Goal: Check status: Check status

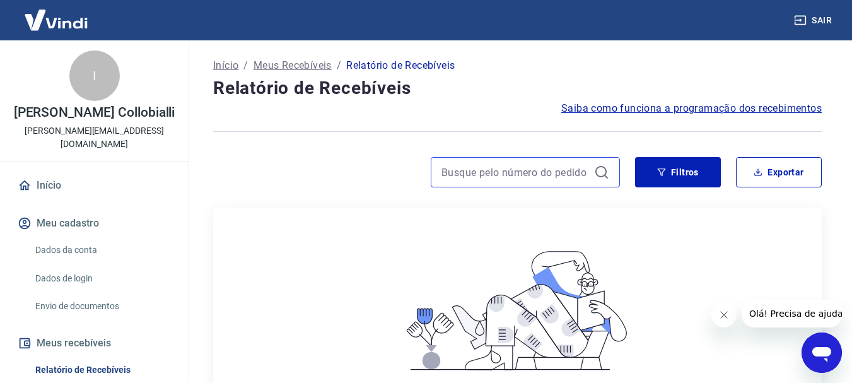
click at [574, 173] on input at bounding box center [514, 172] width 147 height 19
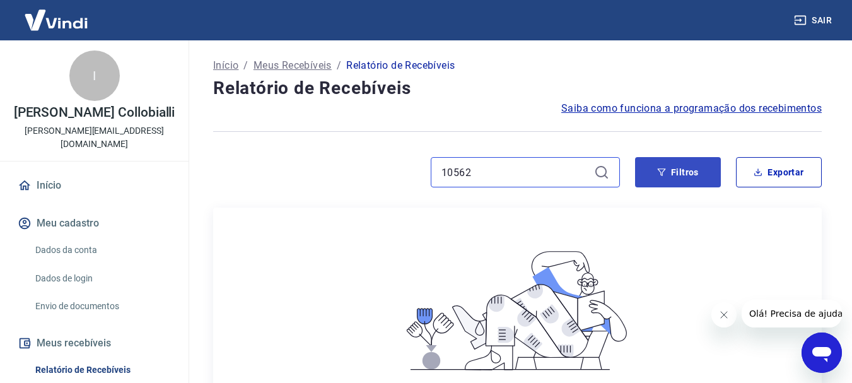
type input "10562"
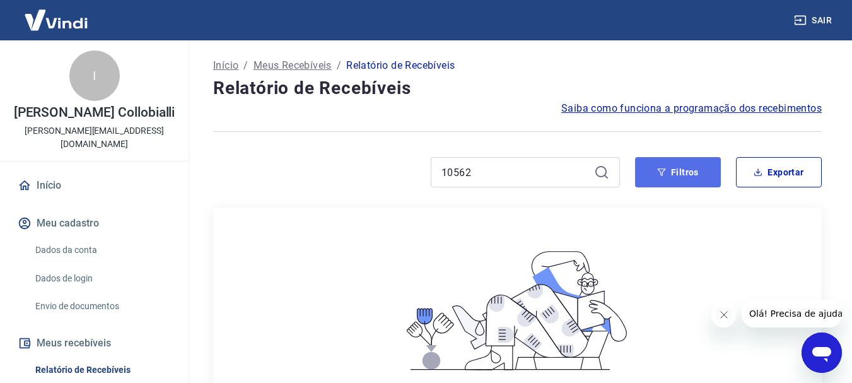
click at [650, 180] on button "Filtros" at bounding box center [678, 172] width 86 height 30
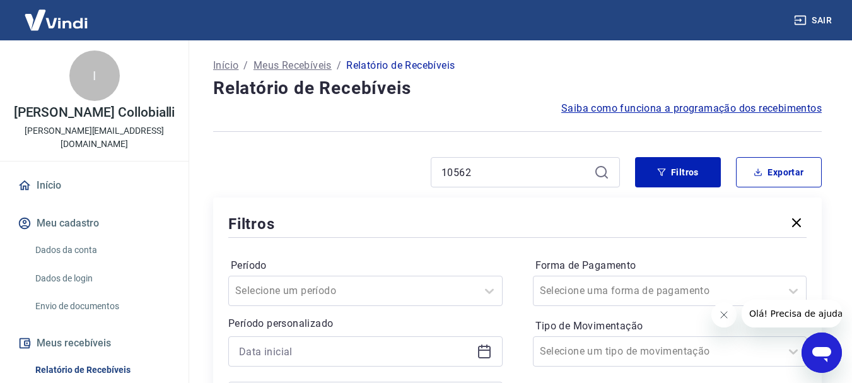
click at [408, 228] on div "Filtros" at bounding box center [517, 223] width 578 height 22
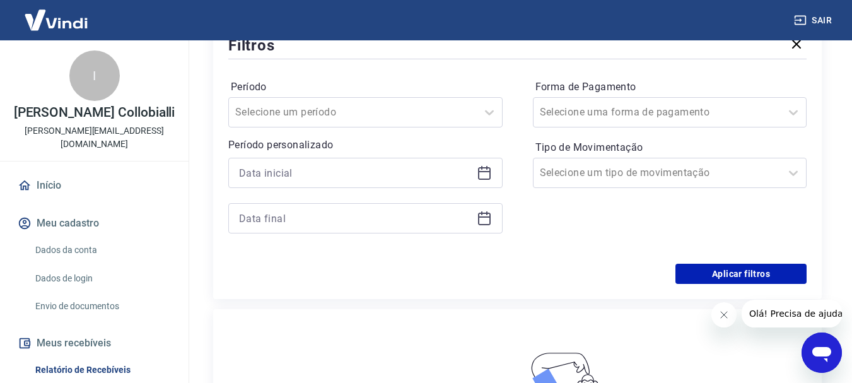
scroll to position [176, 0]
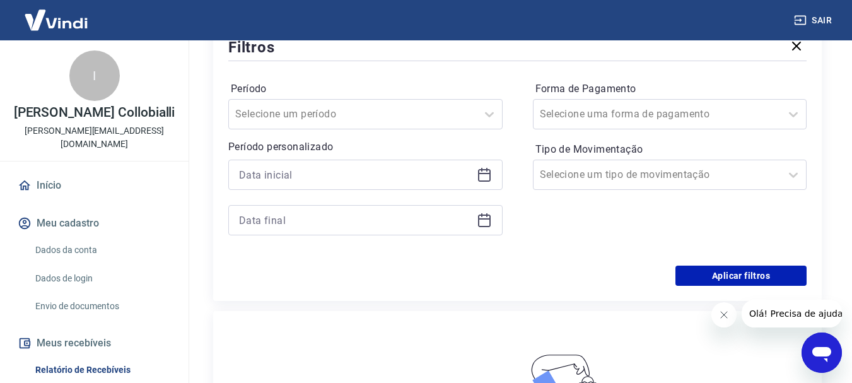
click at [481, 178] on icon at bounding box center [484, 174] width 15 height 15
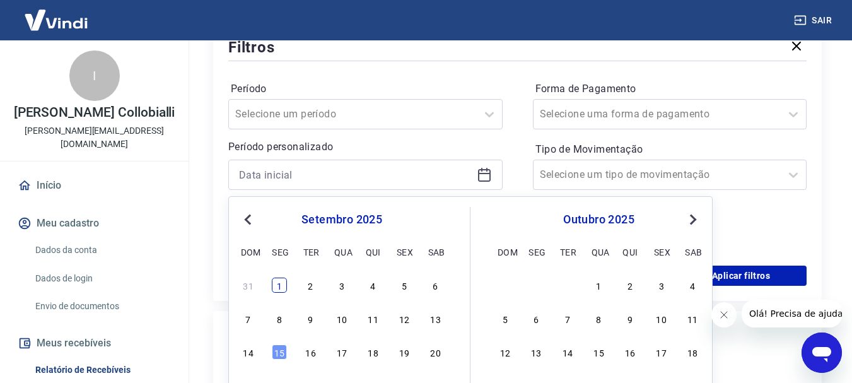
click at [283, 286] on div "1" at bounding box center [279, 284] width 15 height 15
type input "01/09/2025"
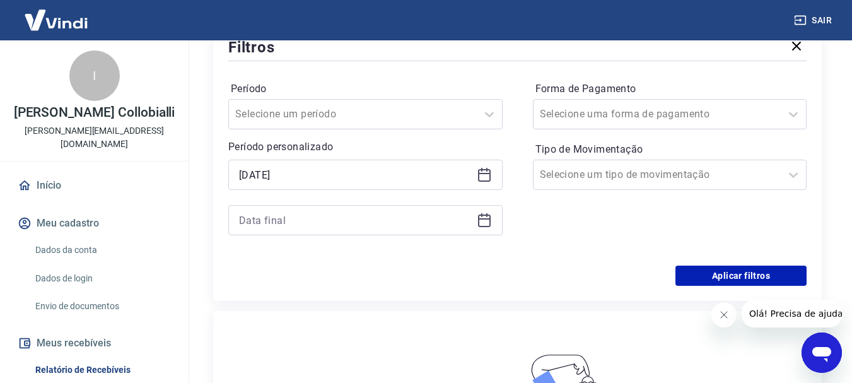
click at [488, 218] on icon at bounding box center [484, 218] width 13 height 1
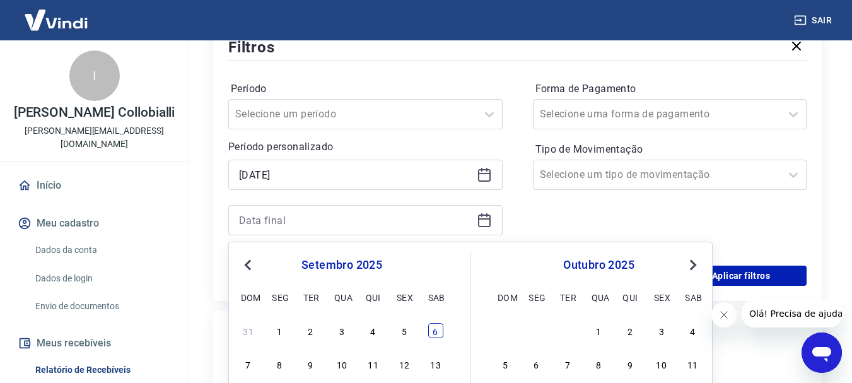
click at [437, 333] on div "6" at bounding box center [435, 330] width 15 height 15
type input "06/09/2025"
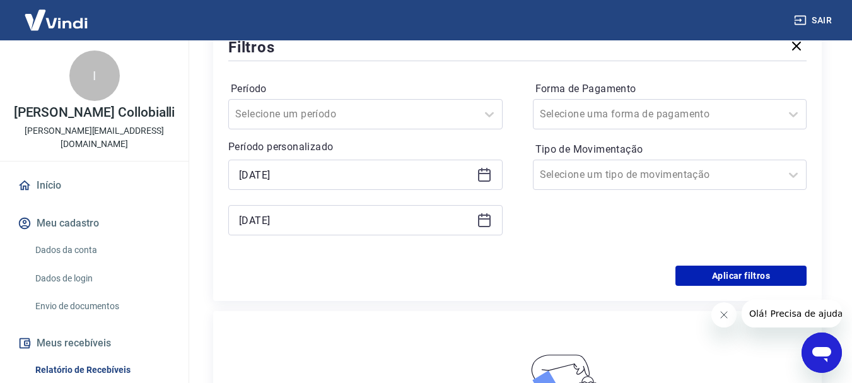
click at [625, 217] on div "Forma de Pagamento Selecione uma forma de pagamento Tipo de Movimentação Seleci…" at bounding box center [670, 164] width 274 height 171
click at [756, 276] on button "Aplicar filtros" at bounding box center [740, 275] width 131 height 20
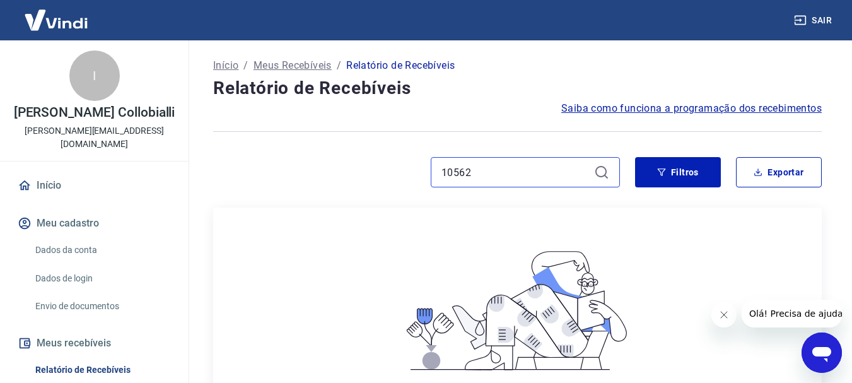
click at [495, 177] on input "10562" at bounding box center [514, 172] width 147 height 19
type input "1"
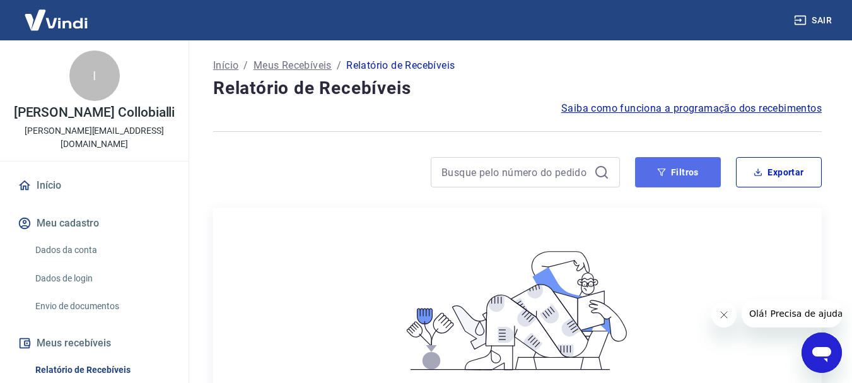
click at [691, 180] on button "Filtros" at bounding box center [678, 172] width 86 height 30
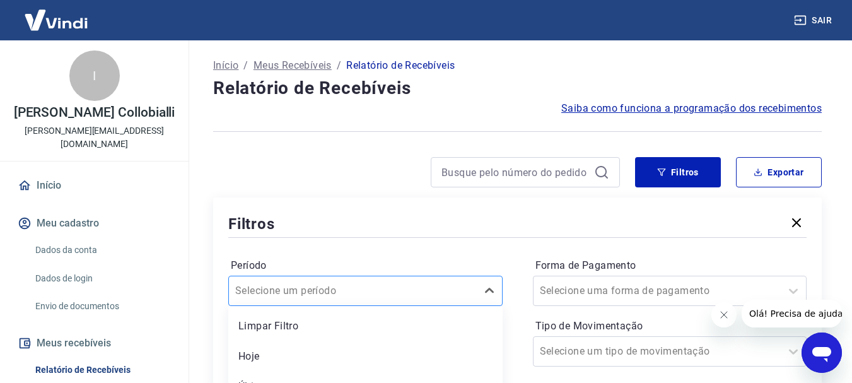
scroll to position [112, 0]
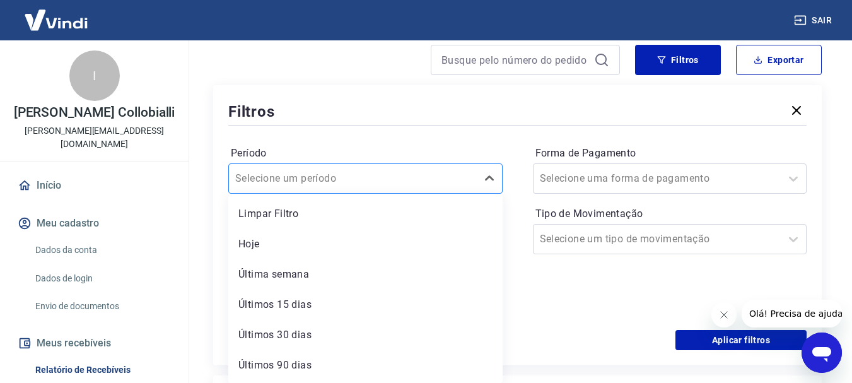
click at [465, 193] on div "option Últimos 15 dias focused, 4 of 7. 7 results available. Use Up and Down to…" at bounding box center [365, 178] width 274 height 30
click at [458, 272] on div "Última semana" at bounding box center [365, 274] width 274 height 25
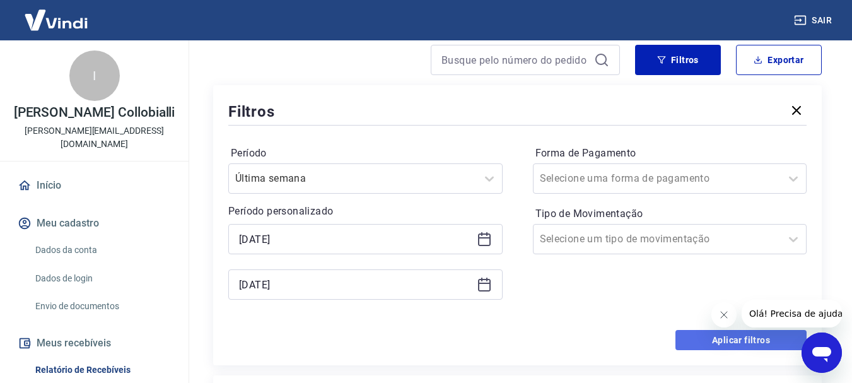
click at [693, 339] on button "Aplicar filtros" at bounding box center [740, 340] width 131 height 20
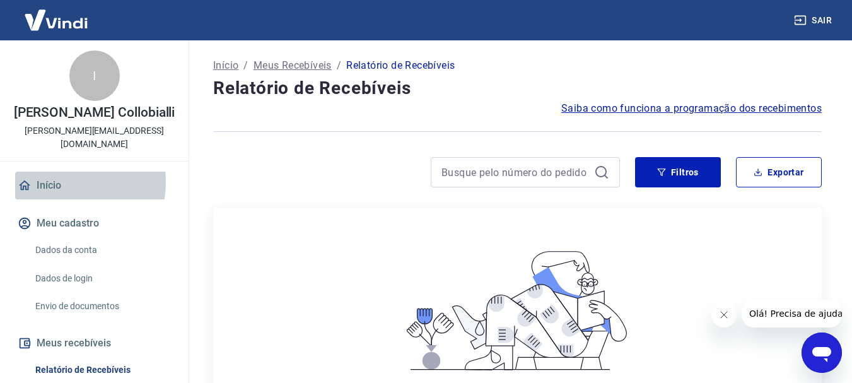
click at [47, 171] on link "Início" at bounding box center [94, 185] width 158 height 28
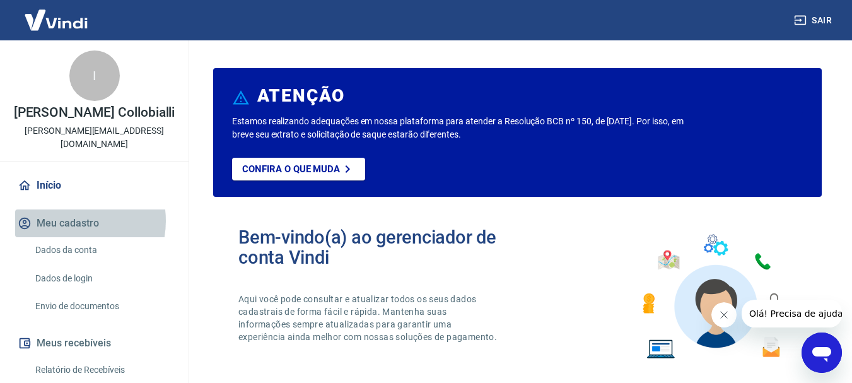
click at [68, 209] on button "Meu cadastro" at bounding box center [94, 223] width 158 height 28
